Goal: Task Accomplishment & Management: Complete application form

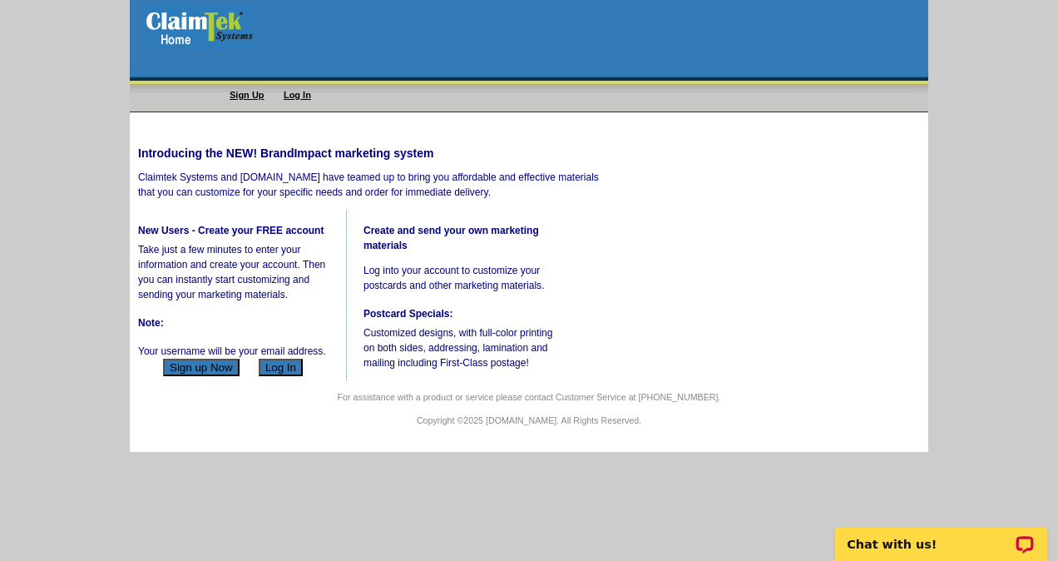
click at [199, 376] on button "Sign up Now" at bounding box center [201, 366] width 77 height 17
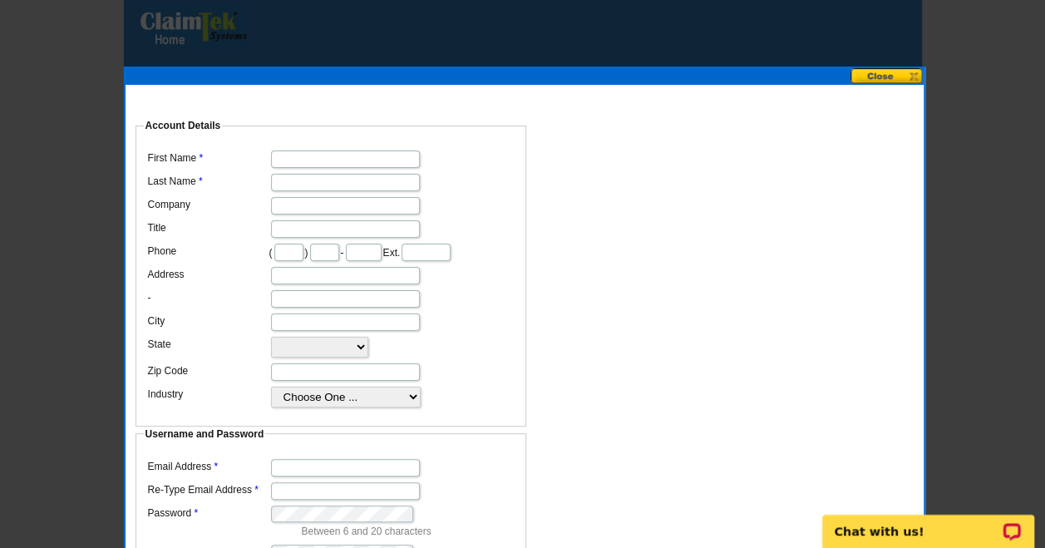
click at [744, 201] on dd "Username and Password Email Address Re-Type Email Address Password Between 6 an…" at bounding box center [525, 357] width 782 height 448
click at [362, 151] on input "First Name" at bounding box center [345, 159] width 149 height 17
click at [710, 151] on dd "Username and Password Email Address Re-Type Email Address Password Between 6 an…" at bounding box center [525, 357] width 782 height 448
click at [324, 151] on input "First Name" at bounding box center [345, 159] width 149 height 17
type input "[PERSON_NAME]"
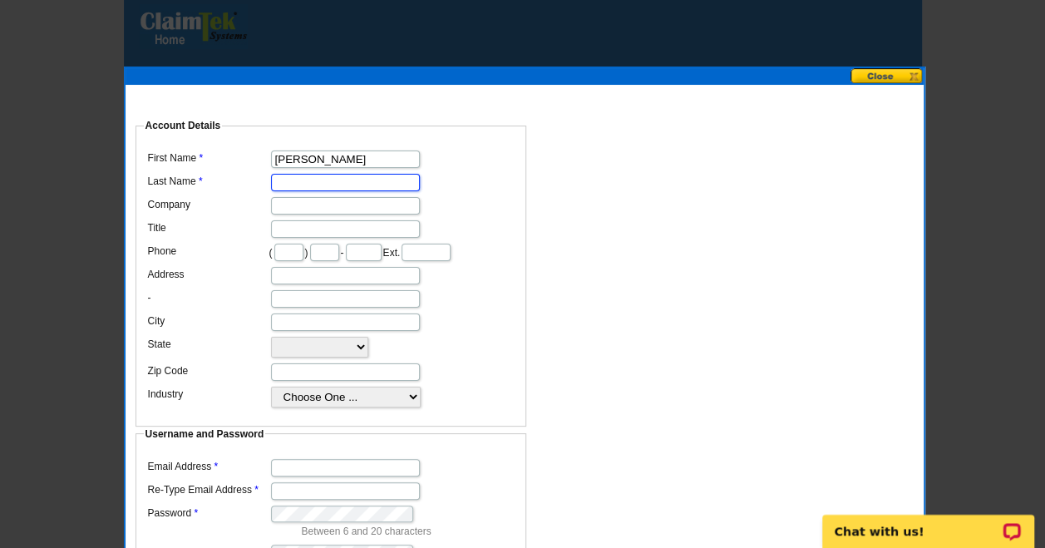
click at [289, 179] on input "Last Name" at bounding box center [345, 182] width 149 height 17
type input "[PERSON_NAME]"
click at [314, 197] on input "Company" at bounding box center [345, 205] width 149 height 17
type input "Optimize KPI LLC"
click at [304, 244] on input "text" at bounding box center [288, 252] width 29 height 17
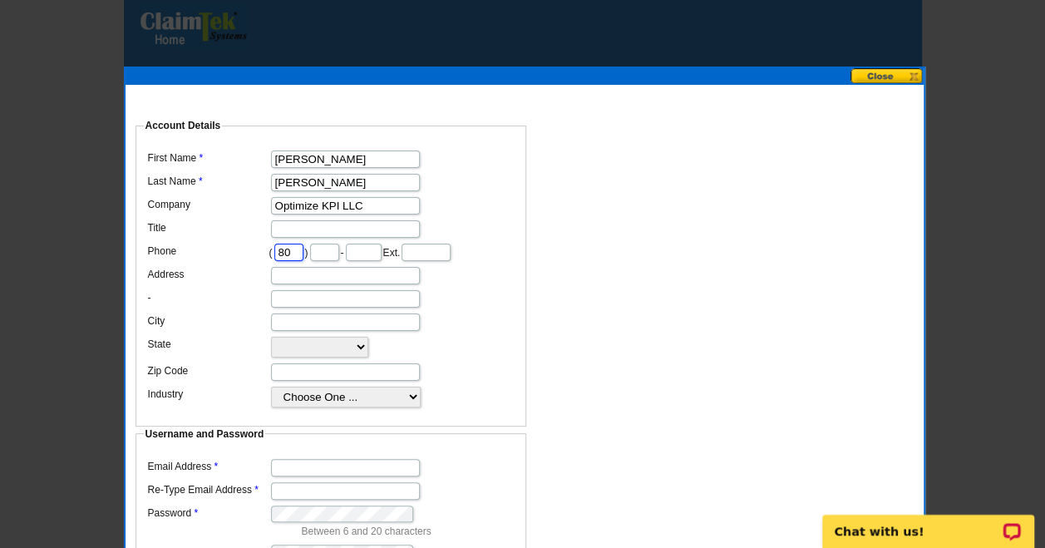
type input "804"
type input "482"
type input "0042"
type input "[EMAIL_ADDRESS][DOMAIN_NAME]"
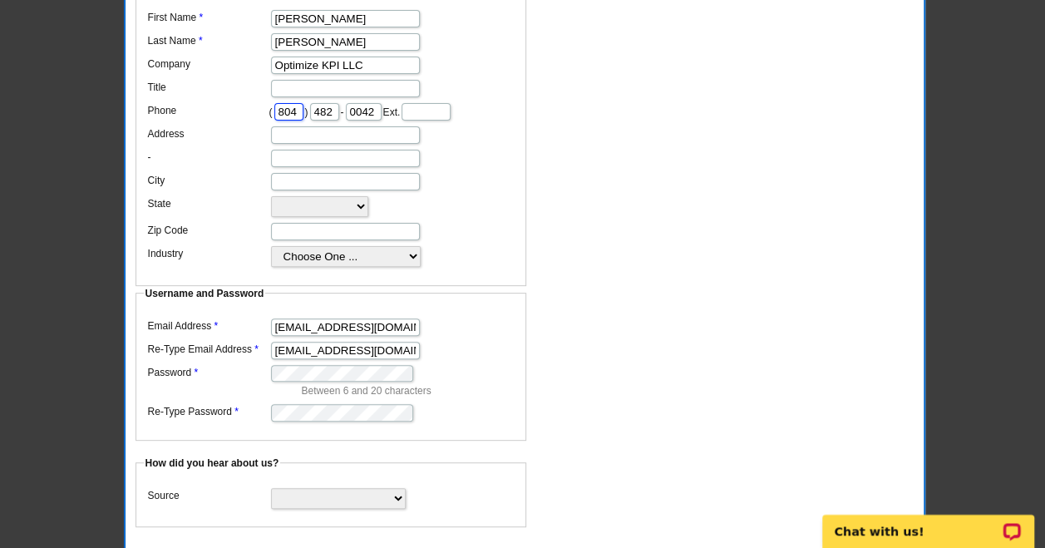
scroll to position [140, 0]
type input "804"
click at [398, 489] on select "Search Engine Television Ad Direct Mail Postcard Email Referred by a friend Oth…" at bounding box center [338, 499] width 135 height 21
select select "other"
click at [271, 489] on select "Search Engine Television Ad Direct Mail Postcard Email Referred by a friend Oth…" at bounding box center [338, 499] width 135 height 21
